Goal: Information Seeking & Learning: Check status

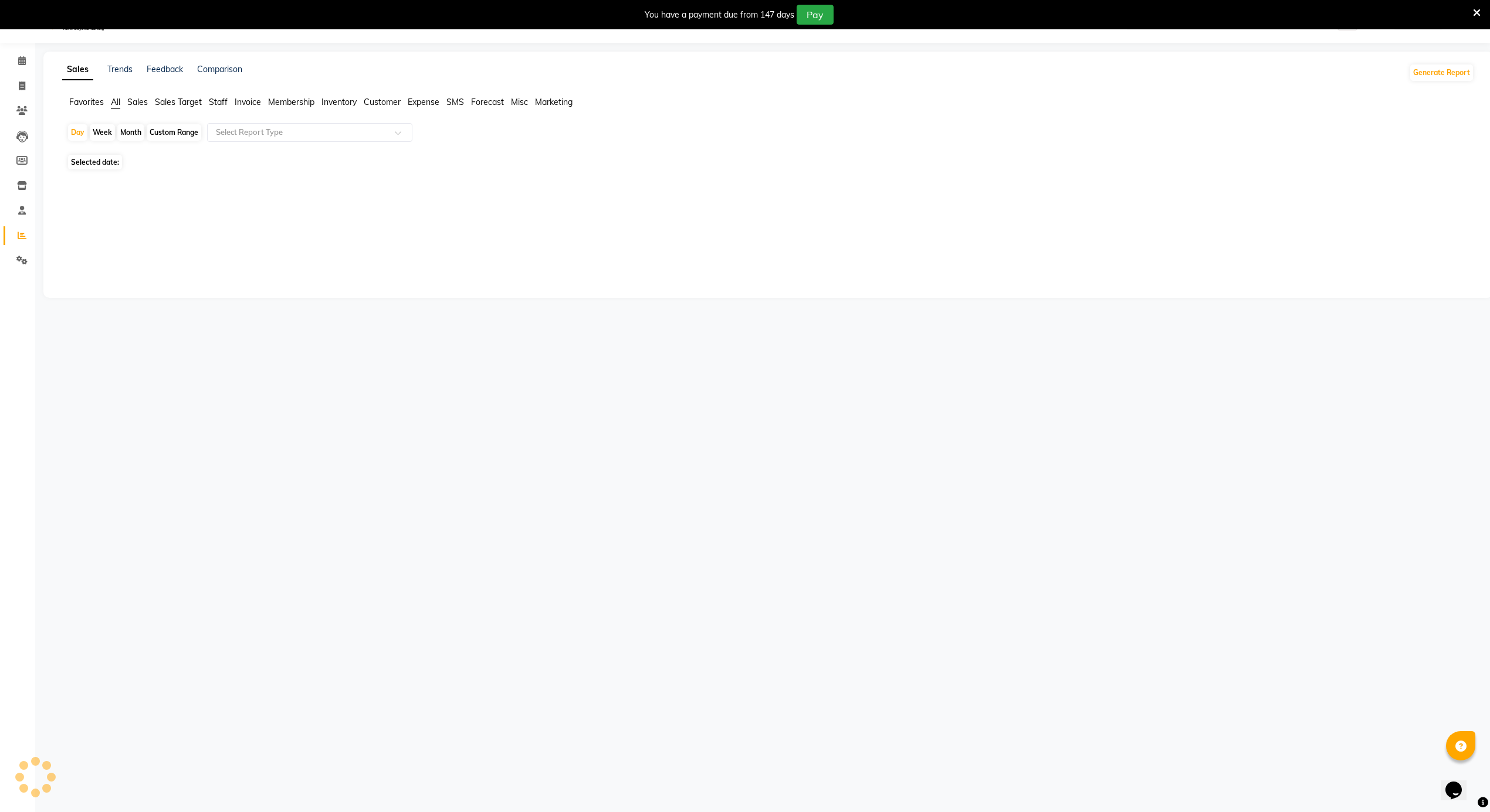
scroll to position [29, 0]
click at [145, 102] on span "Sales" at bounding box center [138, 102] width 21 height 10
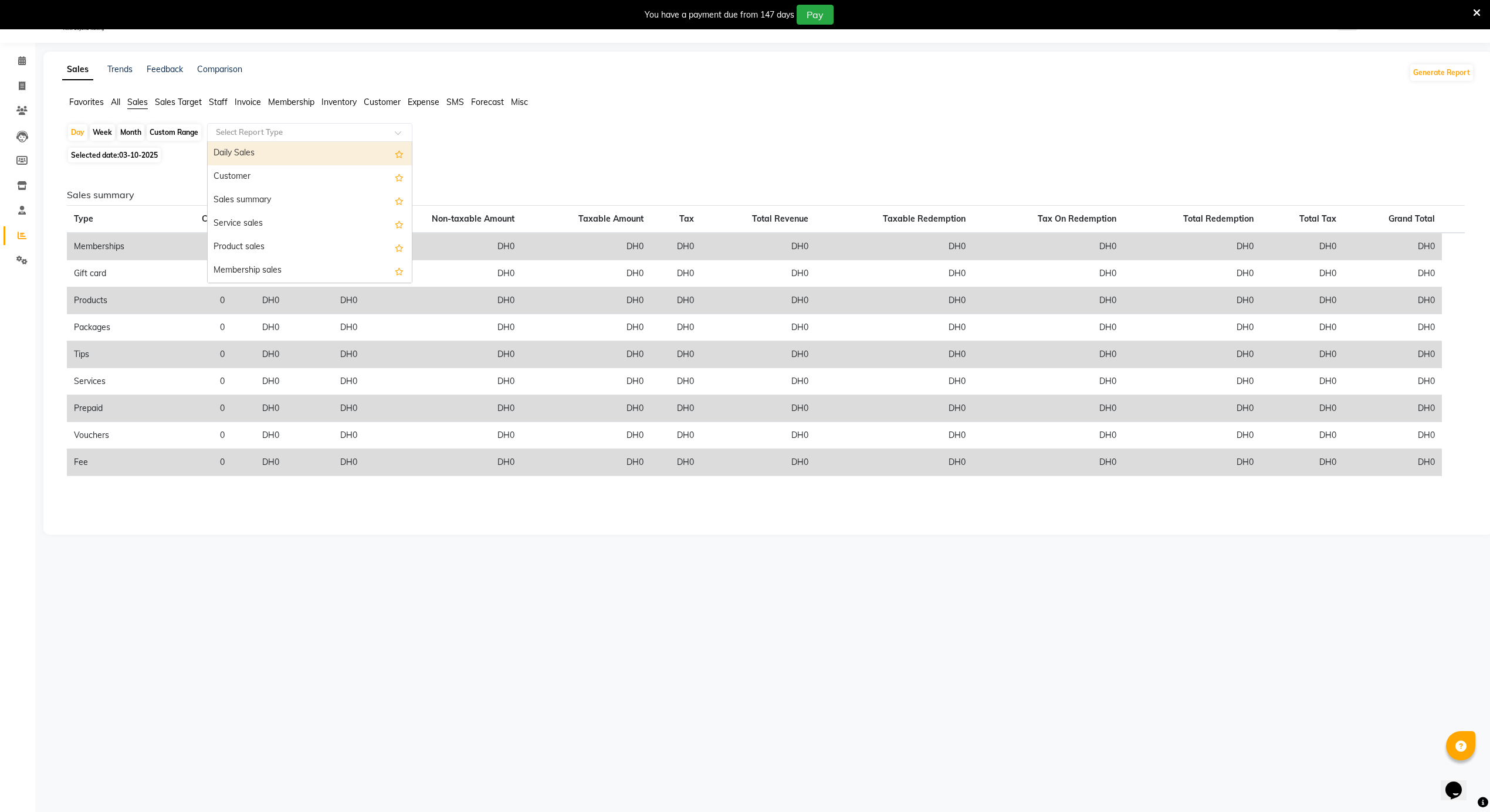
click at [256, 130] on input "text" at bounding box center [298, 132] width 169 height 12
click at [262, 142] on div "Daily Sales" at bounding box center [309, 154] width 204 height 23
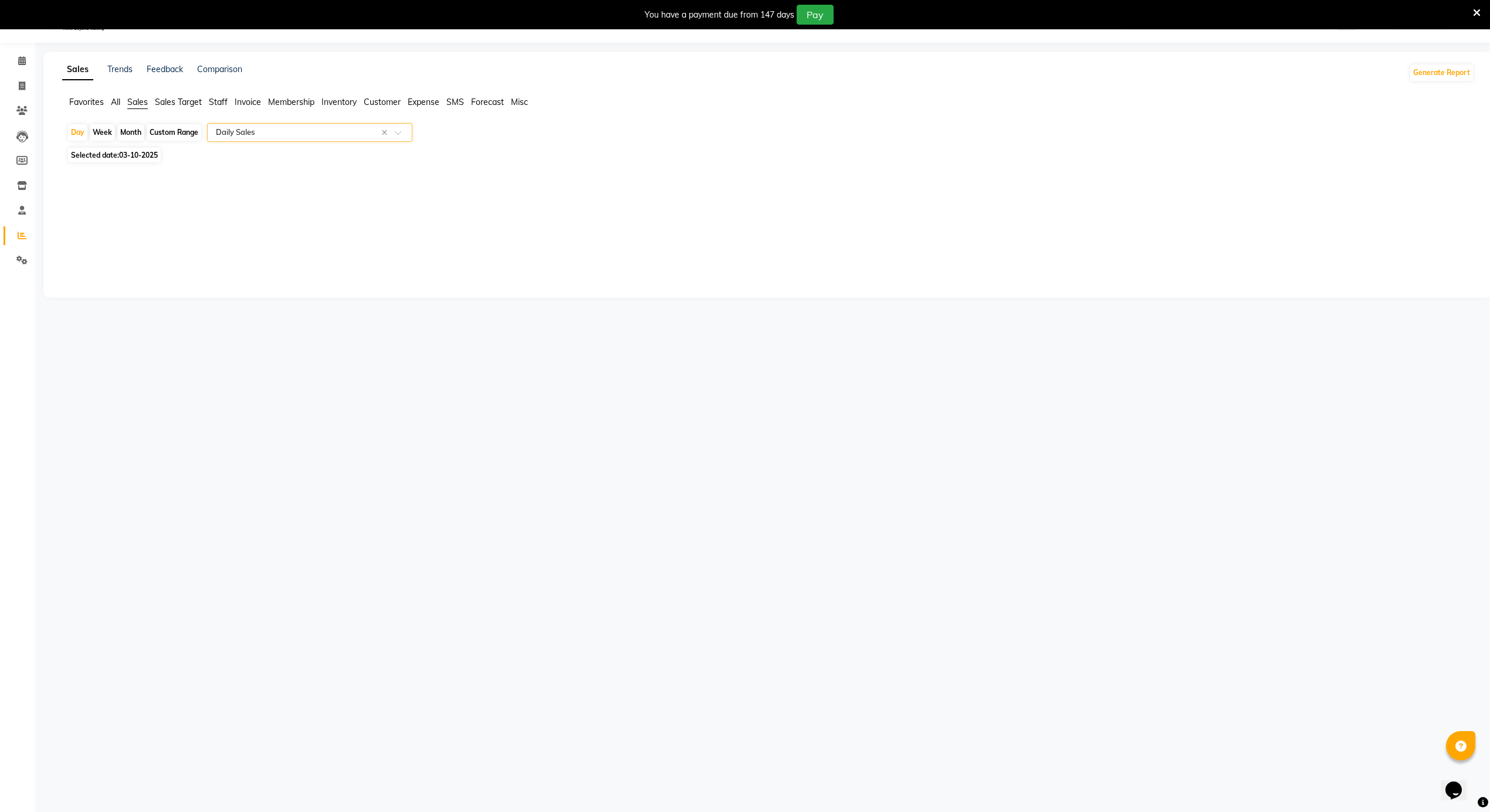
select select "full_report"
select select "csv"
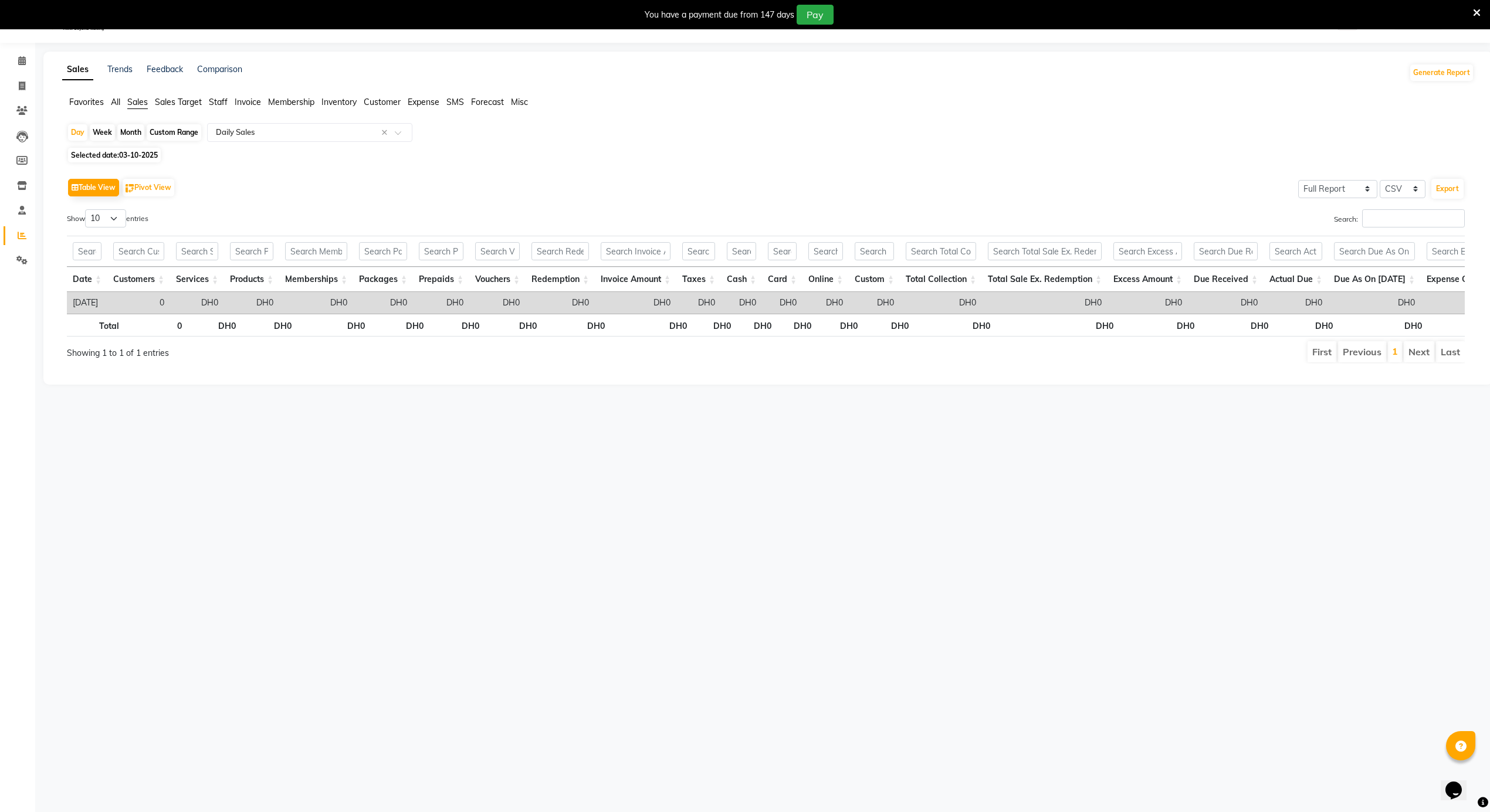
click at [155, 156] on span "03-10-2025" at bounding box center [138, 155] width 39 height 9
select select "10"
select select "2025"
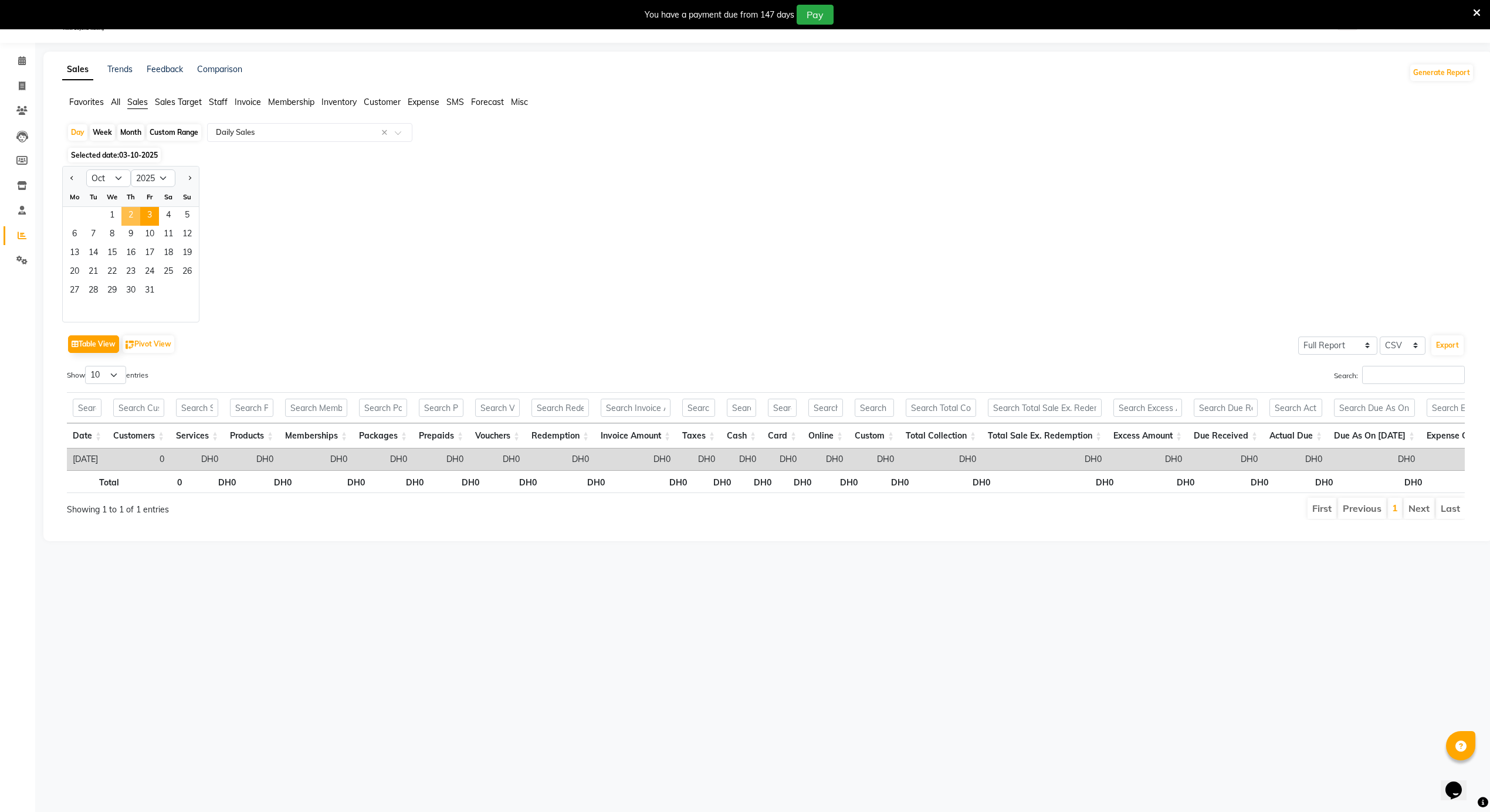
click at [134, 220] on span "2" at bounding box center [130, 216] width 19 height 19
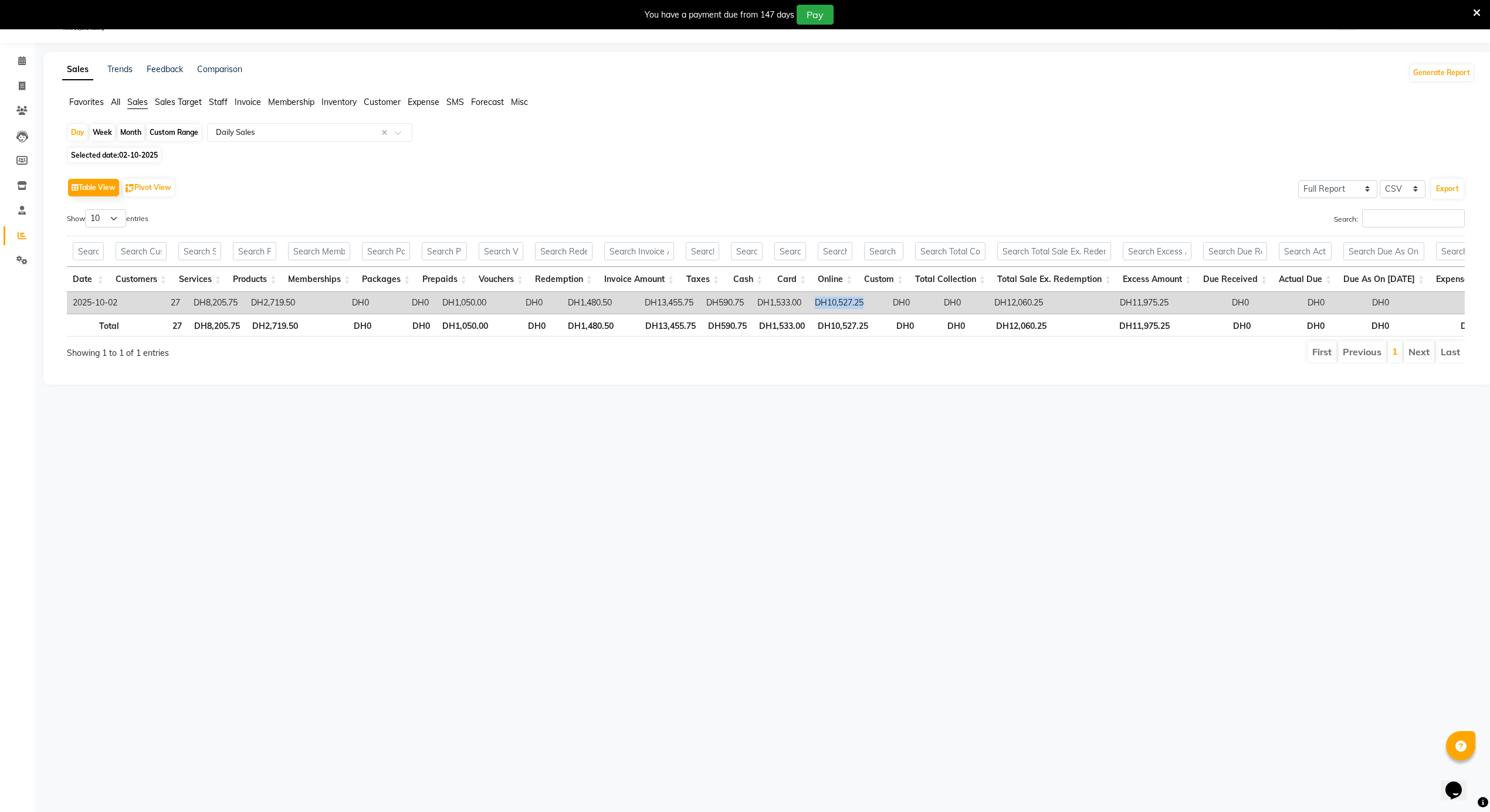
drag, startPoint x: 874, startPoint y: 304, endPoint x: 815, endPoint y: 298, distance: 59.3
click at [815, 298] on tr "[DATE] 27 DH8,205.75 DH2,719.50 DH0 DH0 DH1,050.00 DH0 DH1,480.50 DH13,455.75 D…" at bounding box center [1152, 303] width 2171 height 21
click at [815, 298] on td "DH10,527.25" at bounding box center [838, 303] width 62 height 21
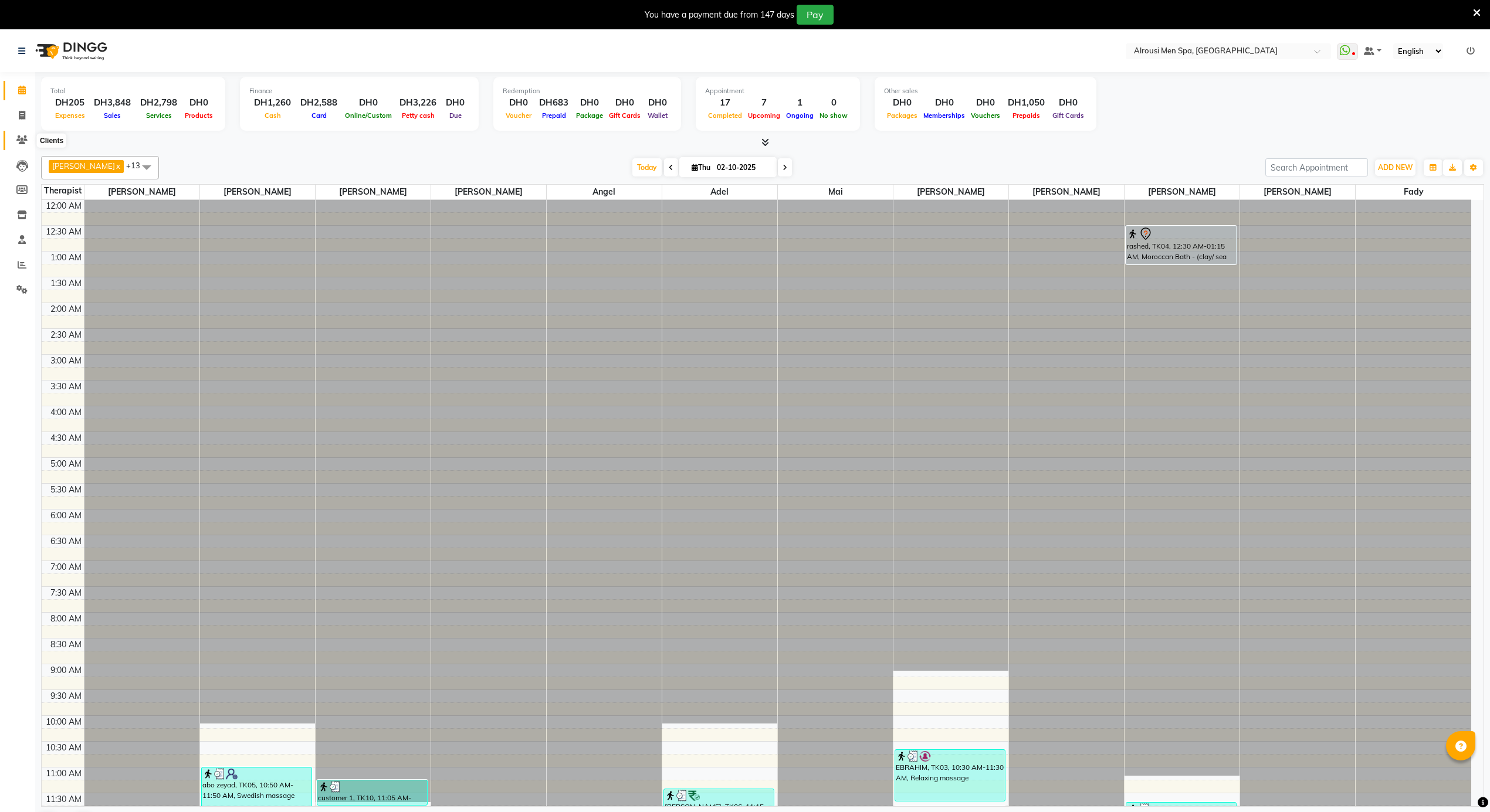
click at [26, 133] on span at bounding box center [22, 140] width 21 height 13
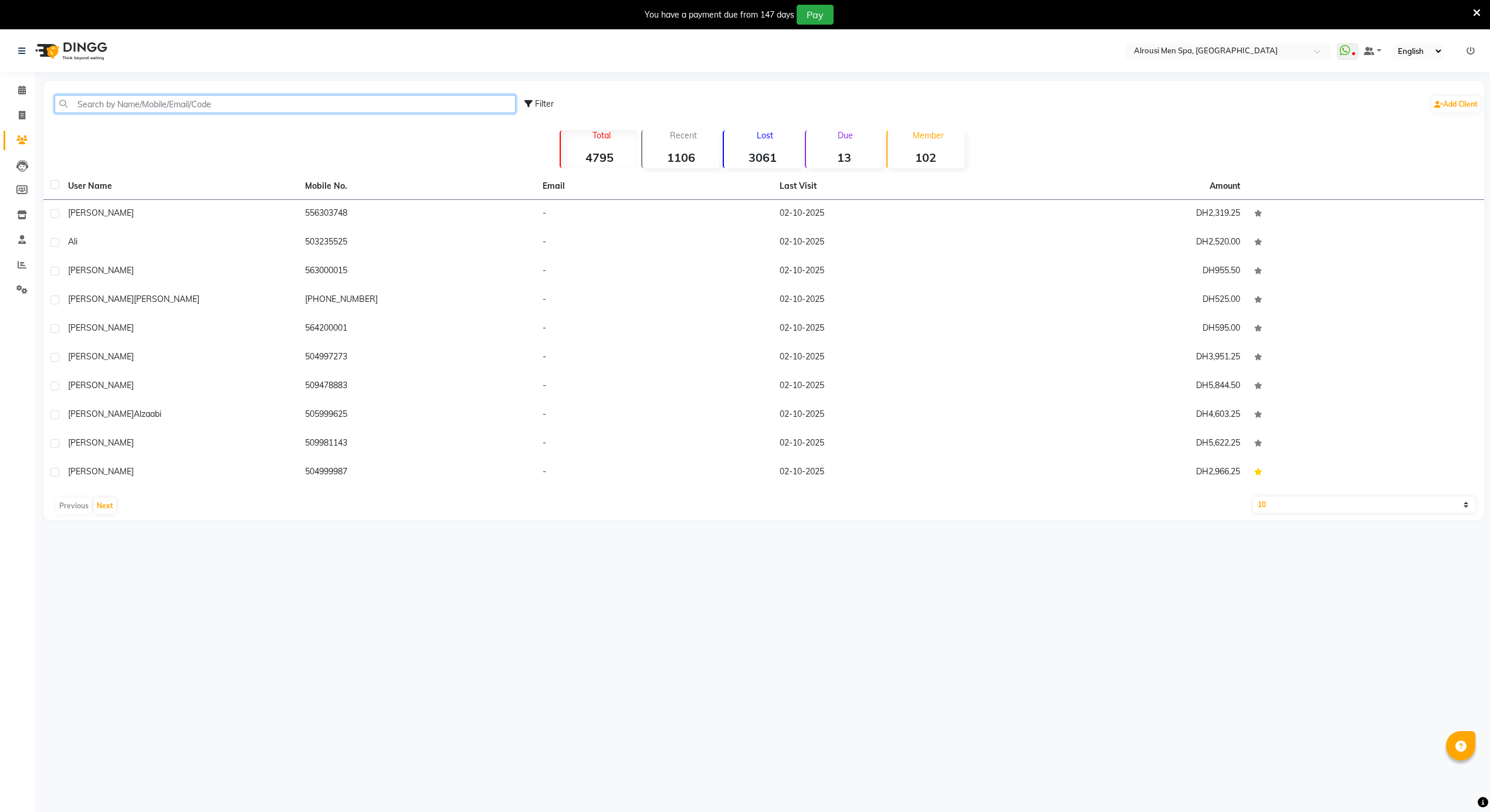
click at [156, 111] on input "text" at bounding box center [285, 104] width 461 height 18
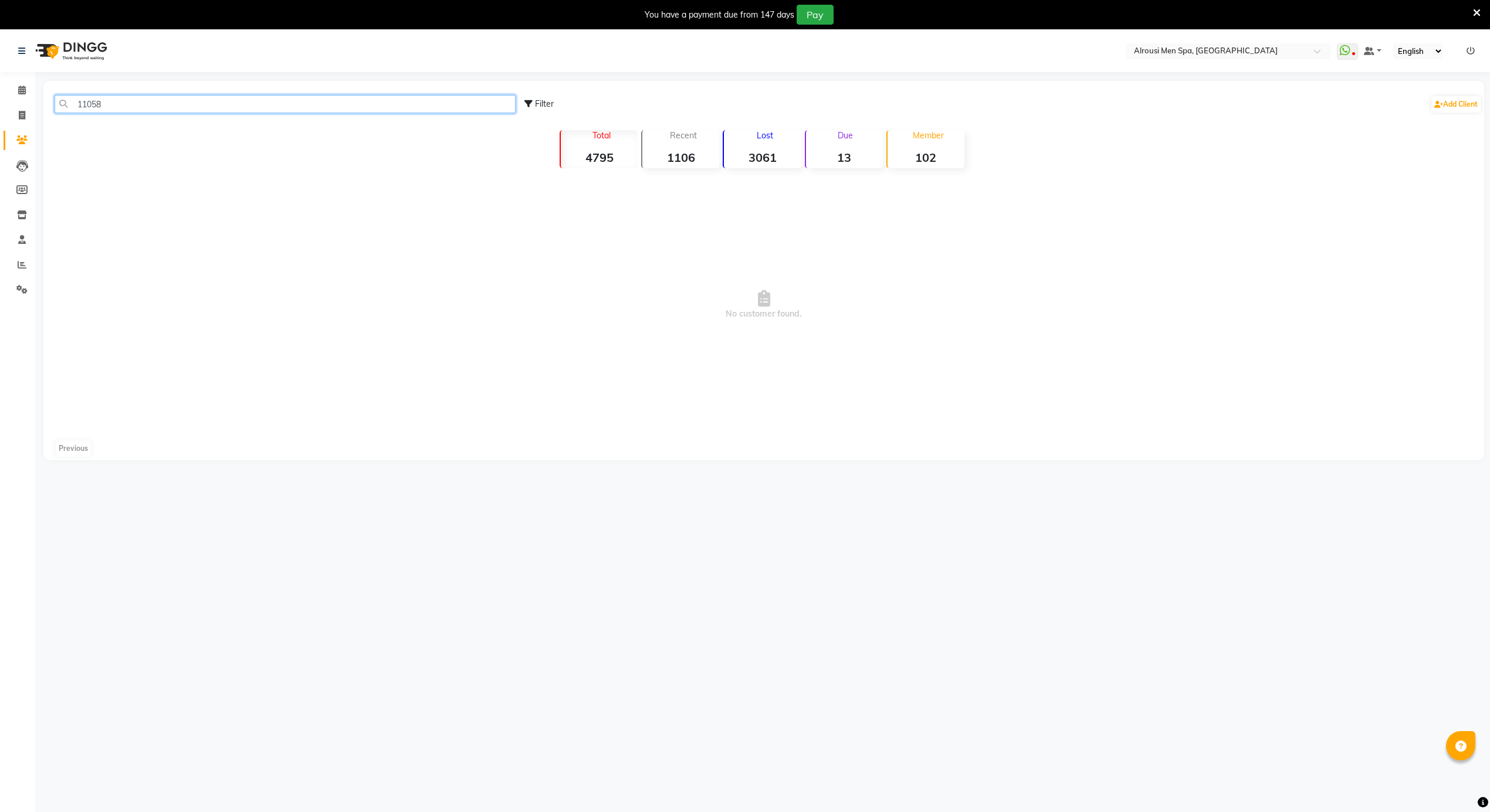
type input "11058"
click at [26, 94] on span at bounding box center [22, 91] width 21 height 13
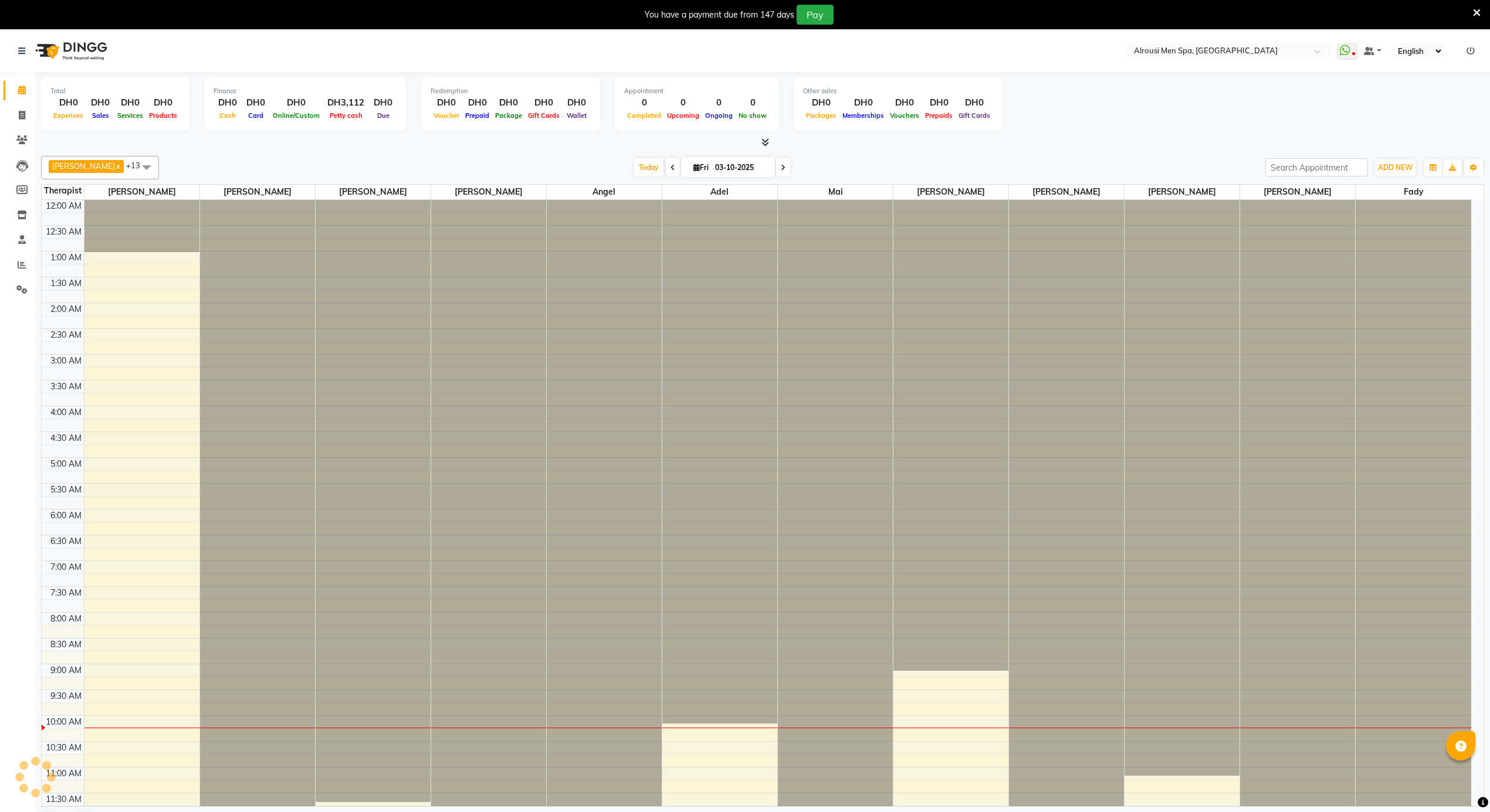
scroll to position [524, 0]
